Goal: Task Accomplishment & Management: Manage account settings

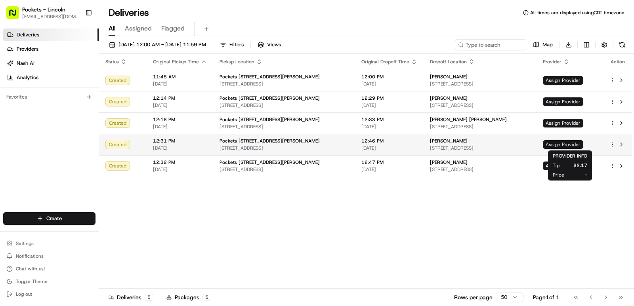
click at [554, 142] on span "Assign Provider" at bounding box center [563, 144] width 40 height 9
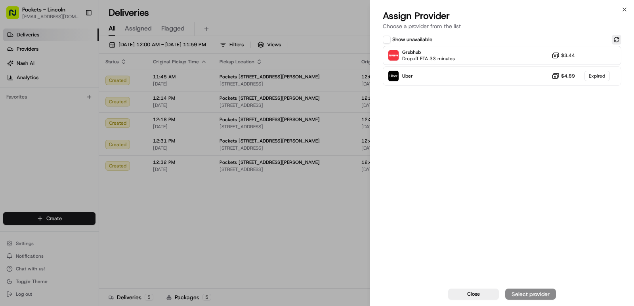
click at [616, 39] on button at bounding box center [617, 40] width 10 height 10
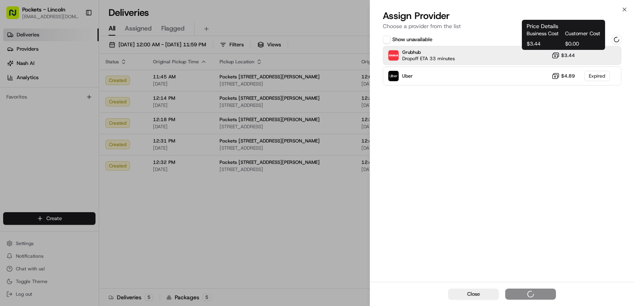
click at [555, 56] on icon at bounding box center [555, 55] width 8 height 8
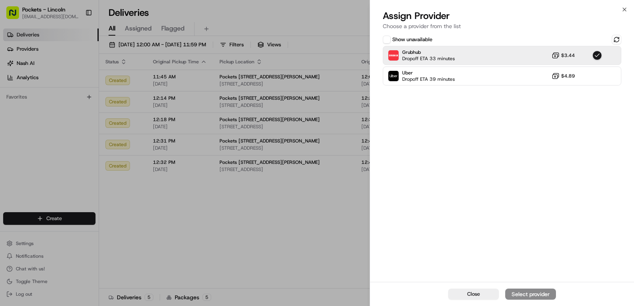
click at [533, 295] on div "Close Select provider" at bounding box center [502, 294] width 264 height 24
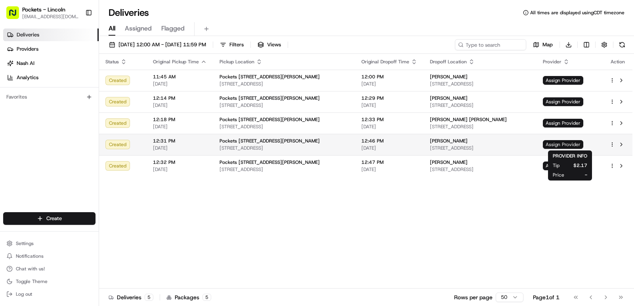
click at [575, 141] on span "Assign Provider" at bounding box center [563, 144] width 40 height 9
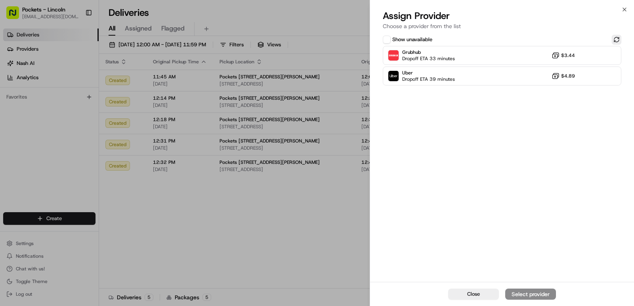
click at [617, 40] on button at bounding box center [617, 40] width 10 height 10
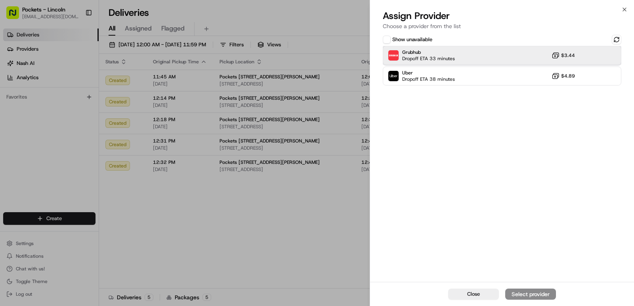
click at [583, 51] on div "Grubhub Dropoff ETA 33 minutes $3.44" at bounding box center [502, 55] width 238 height 19
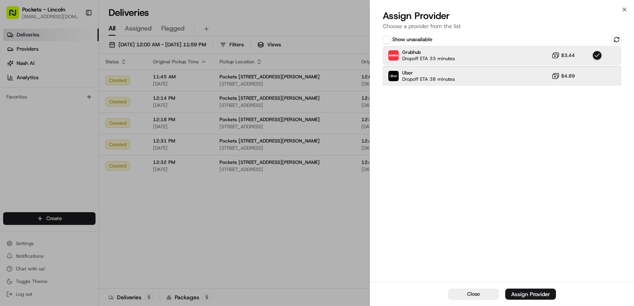
click at [524, 80] on div "Uber Dropoff ETA 38 minutes $4.89" at bounding box center [502, 76] width 238 height 19
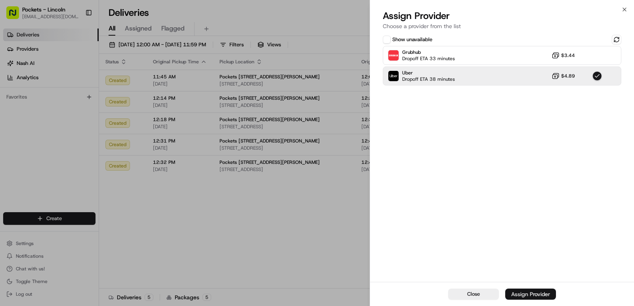
click at [537, 296] on div "Assign Provider" at bounding box center [530, 294] width 39 height 8
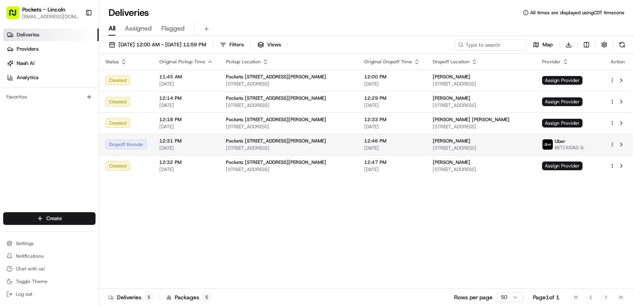
click at [492, 142] on div "[PERSON_NAME]" at bounding box center [481, 141] width 97 height 6
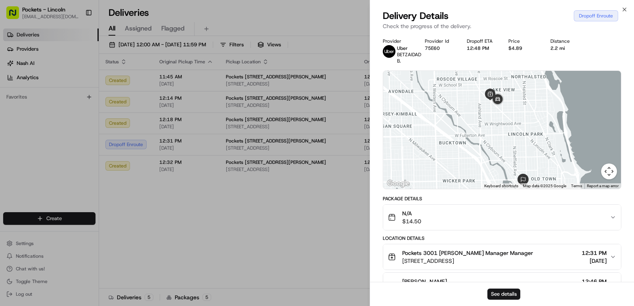
drag, startPoint x: 484, startPoint y: 108, endPoint x: 466, endPoint y: 139, distance: 36.2
click at [466, 139] on div at bounding box center [502, 130] width 238 height 118
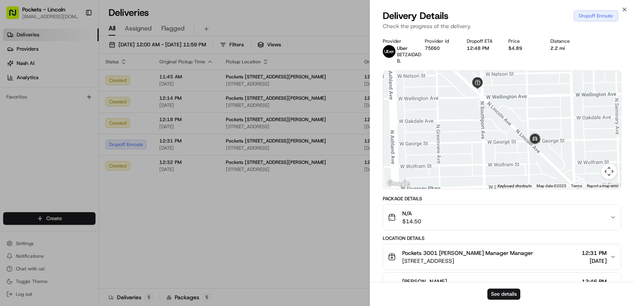
drag, startPoint x: 507, startPoint y: 148, endPoint x: 492, endPoint y: 141, distance: 16.3
click at [492, 141] on div at bounding box center [502, 130] width 238 height 118
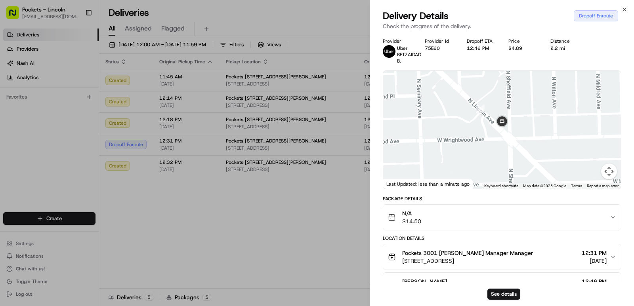
click at [450, 181] on div "Last Updated: less than a minute ago" at bounding box center [428, 184] width 90 height 10
click at [498, 294] on button "See details" at bounding box center [503, 294] width 33 height 11
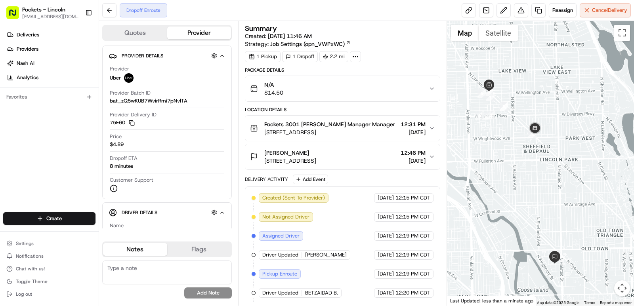
drag, startPoint x: 563, startPoint y: 146, endPoint x: 538, endPoint y: 164, distance: 30.9
click at [539, 164] on div at bounding box center [540, 163] width 187 height 285
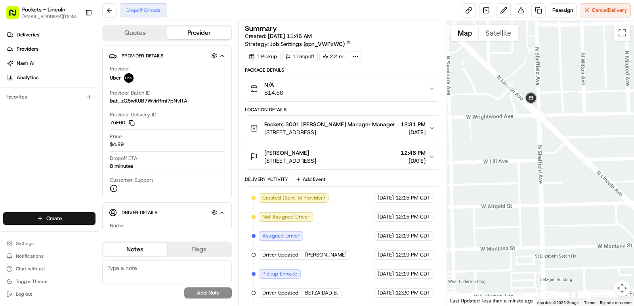
drag, startPoint x: 549, startPoint y: 109, endPoint x: 521, endPoint y: 112, distance: 28.7
click at [521, 112] on div at bounding box center [540, 163] width 187 height 285
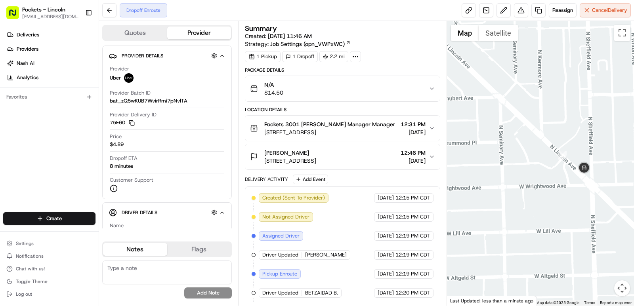
drag, startPoint x: 515, startPoint y: 118, endPoint x: 570, endPoint y: 189, distance: 89.8
click at [570, 189] on div at bounding box center [540, 163] width 187 height 285
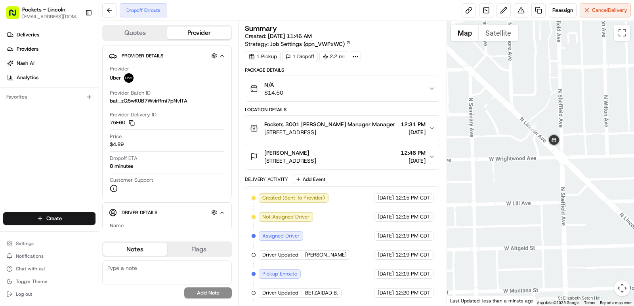
drag, startPoint x: 553, startPoint y: 174, endPoint x: 520, endPoint y: 145, distance: 44.3
click at [520, 144] on div at bounding box center [540, 163] width 187 height 285
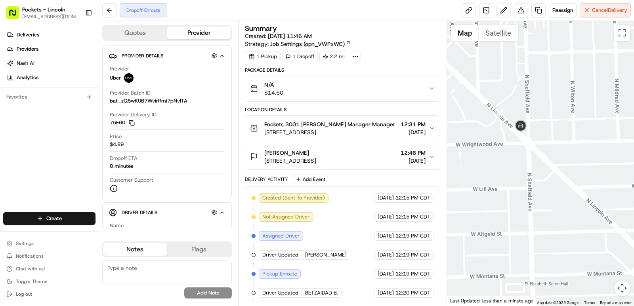
drag, startPoint x: 543, startPoint y: 165, endPoint x: 511, endPoint y: 151, distance: 35.8
click at [511, 151] on div at bounding box center [540, 163] width 187 height 285
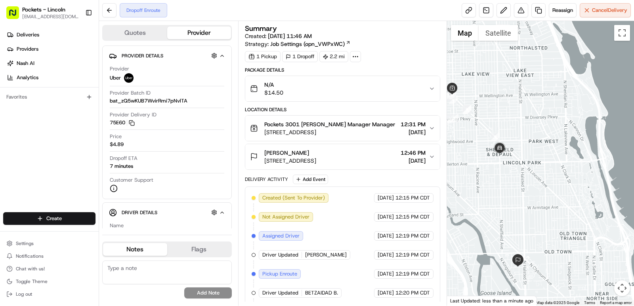
drag, startPoint x: 517, startPoint y: 180, endPoint x: 502, endPoint y: 160, distance: 24.6
click at [502, 160] on div at bounding box center [540, 163] width 187 height 285
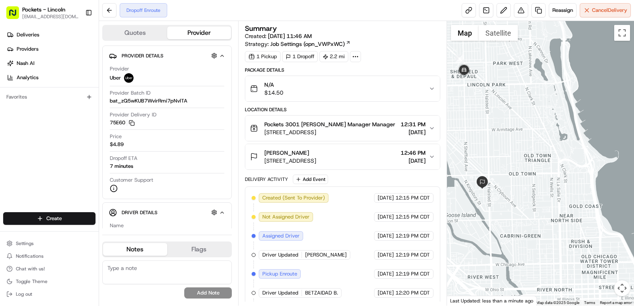
drag, startPoint x: 522, startPoint y: 210, endPoint x: 483, endPoint y: 114, distance: 103.8
click at [483, 114] on div at bounding box center [540, 163] width 187 height 285
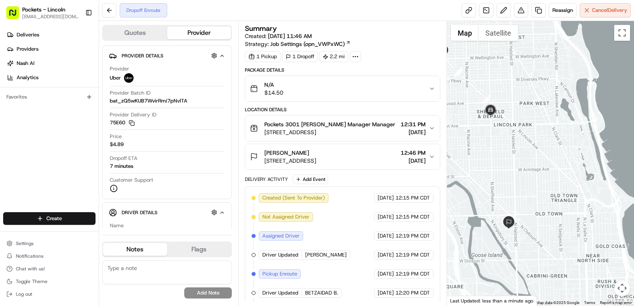
drag, startPoint x: 469, startPoint y: 103, endPoint x: 511, endPoint y: 181, distance: 89.1
click at [511, 181] on div at bounding box center [540, 163] width 187 height 285
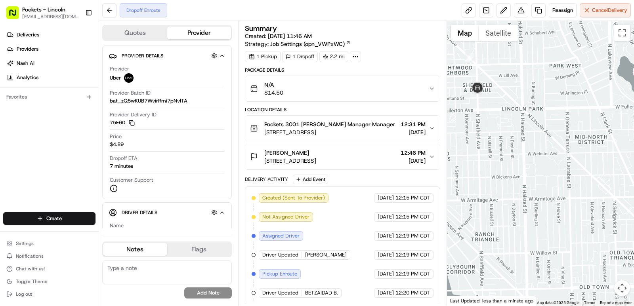
drag, startPoint x: 486, startPoint y: 107, endPoint x: 495, endPoint y: 164, distance: 57.8
click at [495, 164] on div at bounding box center [540, 163] width 187 height 285
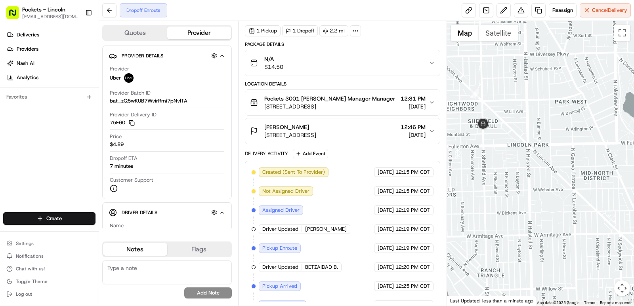
scroll to position [40, 0]
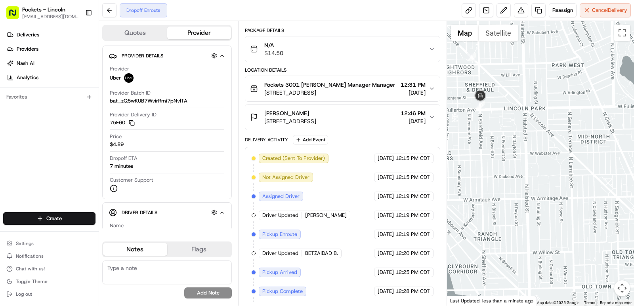
drag, startPoint x: 483, startPoint y: 219, endPoint x: 489, endPoint y: 170, distance: 49.1
click at [487, 170] on div at bounding box center [540, 163] width 187 height 285
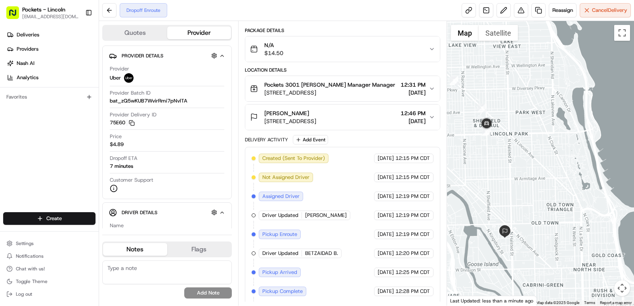
drag, startPoint x: 504, startPoint y: 233, endPoint x: 495, endPoint y: 202, distance: 32.6
click at [495, 202] on div at bounding box center [540, 163] width 187 height 285
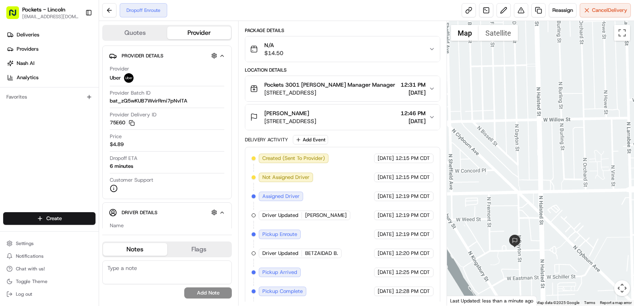
drag, startPoint x: 487, startPoint y: 210, endPoint x: 497, endPoint y: 245, distance: 35.9
click at [497, 245] on div at bounding box center [540, 163] width 187 height 285
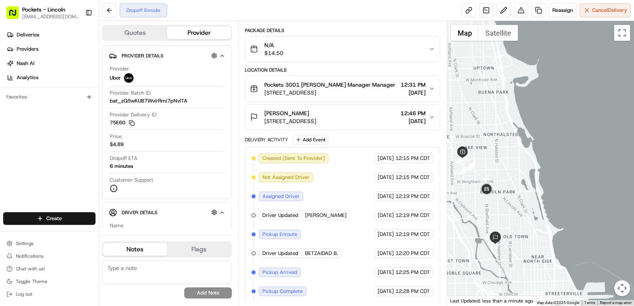
drag, startPoint x: 484, startPoint y: 194, endPoint x: 485, endPoint y: 218, distance: 24.2
click at [485, 218] on div at bounding box center [540, 163] width 187 height 285
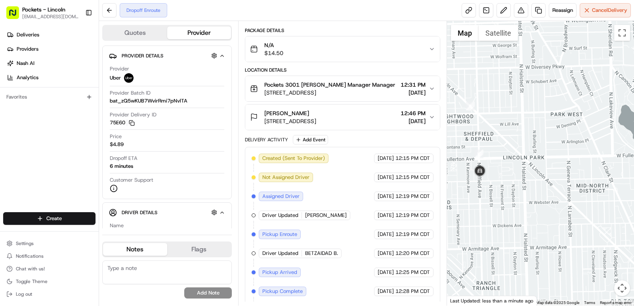
drag, startPoint x: 511, startPoint y: 233, endPoint x: 498, endPoint y: 231, distance: 13.7
click at [498, 231] on div at bounding box center [540, 163] width 187 height 285
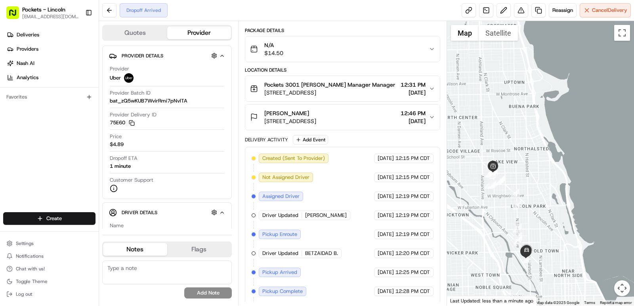
drag, startPoint x: 541, startPoint y: 225, endPoint x: 521, endPoint y: 213, distance: 22.9
click at [521, 213] on div at bounding box center [540, 163] width 187 height 285
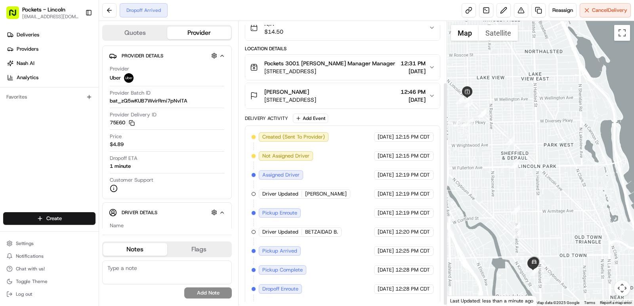
scroll to position [79, 0]
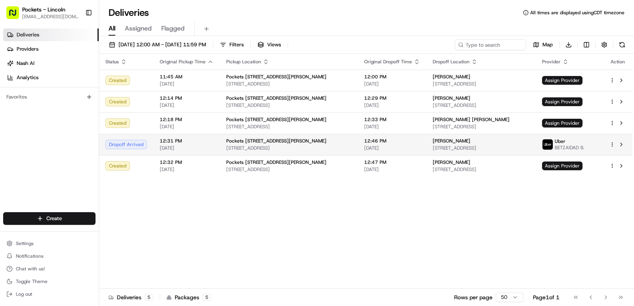
click at [329, 142] on div "Pockets 3001 N. Lincoln" at bounding box center [288, 141] width 125 height 6
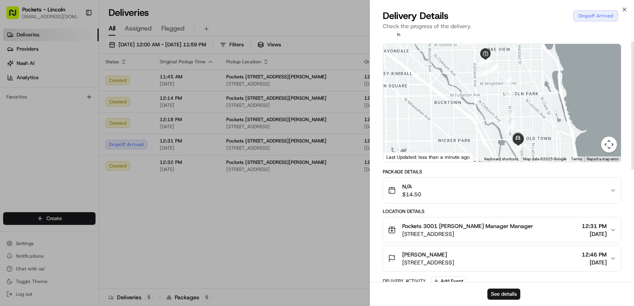
scroll to position [40, 0]
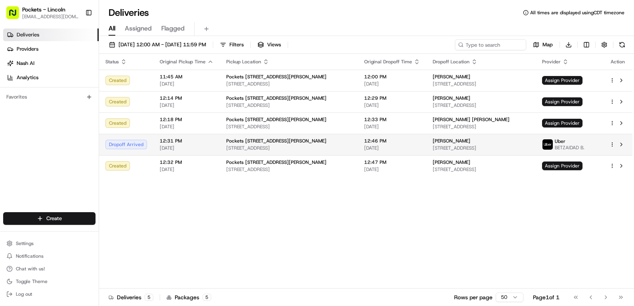
click at [433, 143] on span "[PERSON_NAME]" at bounding box center [452, 141] width 38 height 6
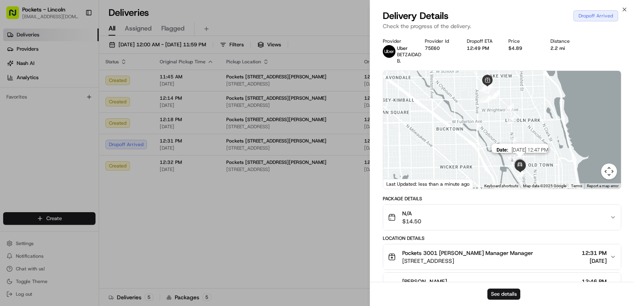
drag, startPoint x: 520, startPoint y: 167, endPoint x: 328, endPoint y: 242, distance: 206.4
click at [404, 218] on div "Provider Uber BETZAIDAD B. Provider Id 75E60 Dropoff ETA 12:49 PM Price $4.89 D…" at bounding box center [502, 273] width 238 height 471
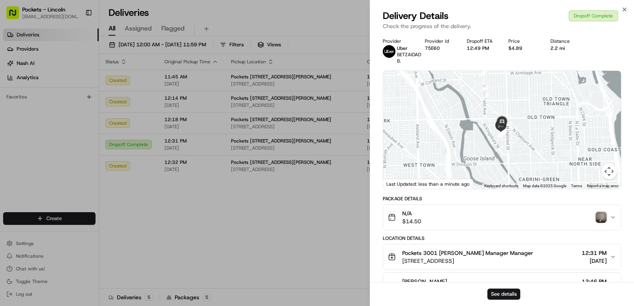
click at [599, 216] on img "button" at bounding box center [600, 217] width 11 height 11
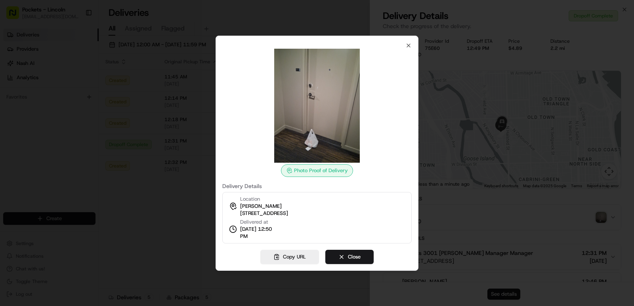
click at [347, 141] on img at bounding box center [317, 106] width 114 height 114
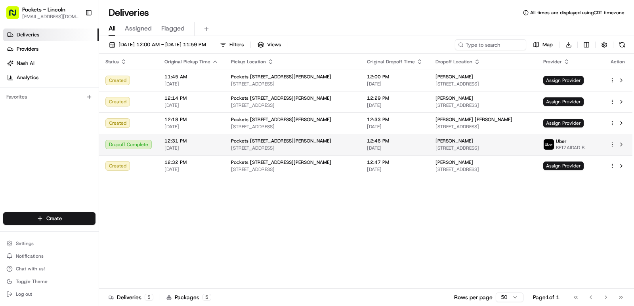
click at [441, 149] on span "[STREET_ADDRESS]" at bounding box center [482, 148] width 95 height 6
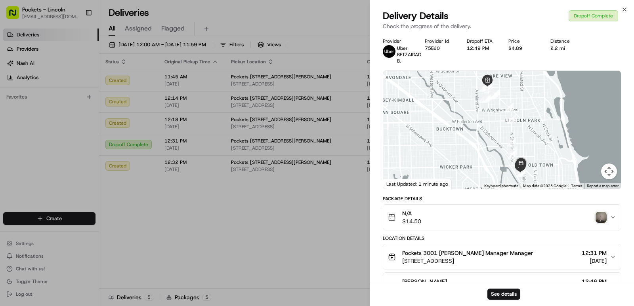
click at [604, 214] on img "button" at bounding box center [600, 217] width 11 height 11
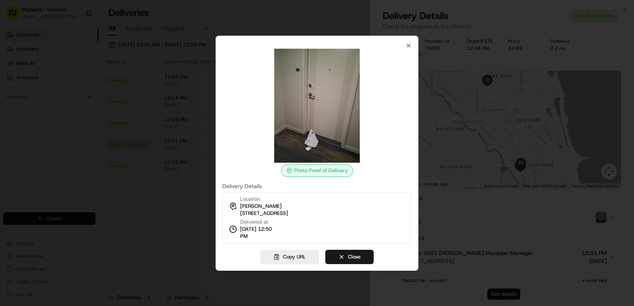
click at [334, 126] on img at bounding box center [317, 106] width 114 height 114
click at [168, 212] on div at bounding box center [317, 153] width 634 height 306
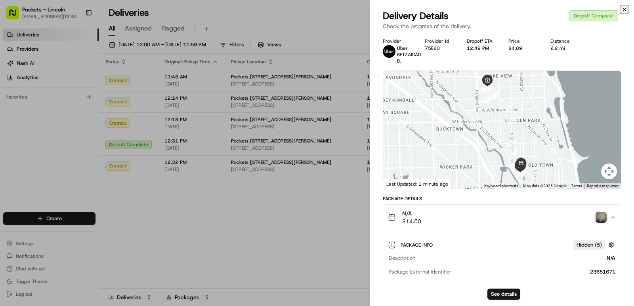
click at [627, 10] on icon "button" at bounding box center [624, 9] width 6 height 6
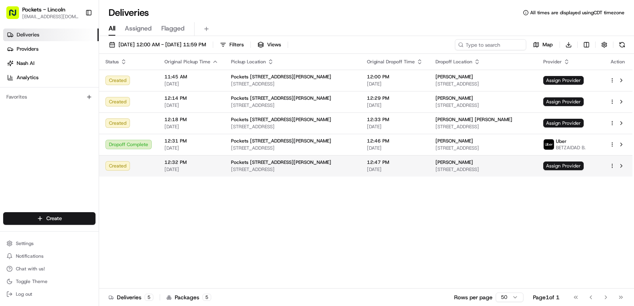
click at [491, 155] on td "Erika Spalding 5038 N Lincoln Ave, Chicago, IL 60625, USA" at bounding box center [483, 165] width 108 height 21
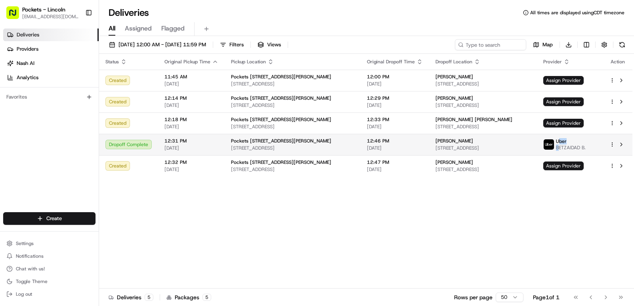
click at [563, 144] on p "Uber BETZAIDAD B." at bounding box center [571, 144] width 30 height 13
click at [477, 152] on td "Kit Koelzer 840 W Blackhawk St, Chicago, IL 60642, USA" at bounding box center [483, 144] width 108 height 21
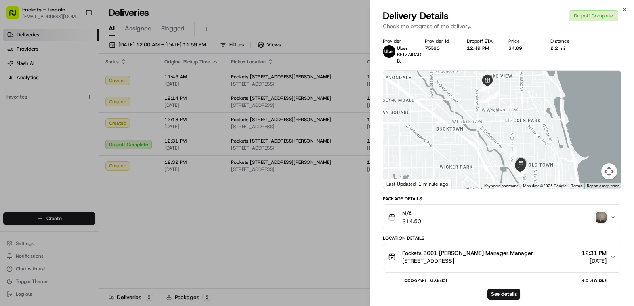
click at [597, 214] on img "button" at bounding box center [600, 217] width 11 height 11
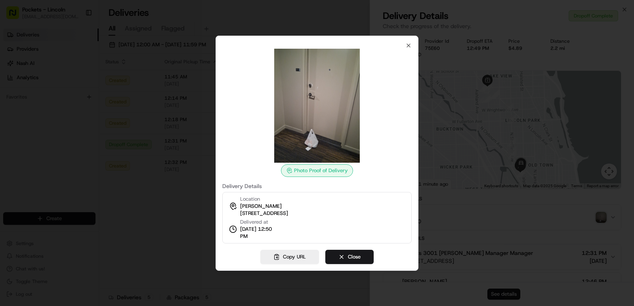
click at [335, 134] on img at bounding box center [317, 106] width 114 height 114
click at [334, 133] on img at bounding box center [317, 106] width 114 height 114
click at [334, 134] on img at bounding box center [317, 106] width 114 height 114
click at [332, 134] on img at bounding box center [317, 106] width 114 height 114
click at [314, 172] on div "Photo Proof of Delivery" at bounding box center [317, 170] width 72 height 13
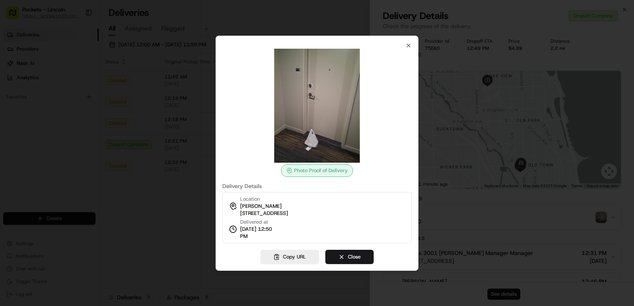
click at [315, 170] on div "Photo Proof of Delivery" at bounding box center [317, 170] width 72 height 13
click at [293, 257] on button "Copy URL" at bounding box center [289, 257] width 59 height 14
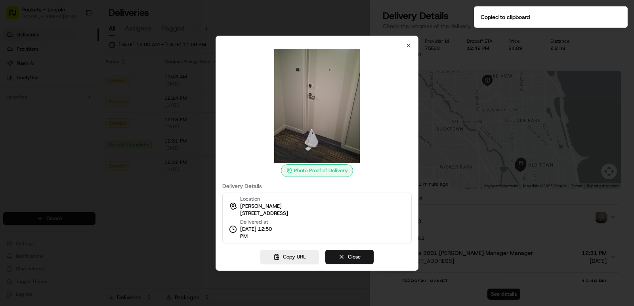
click at [440, 120] on div at bounding box center [317, 153] width 634 height 306
